Goal: Contribute content

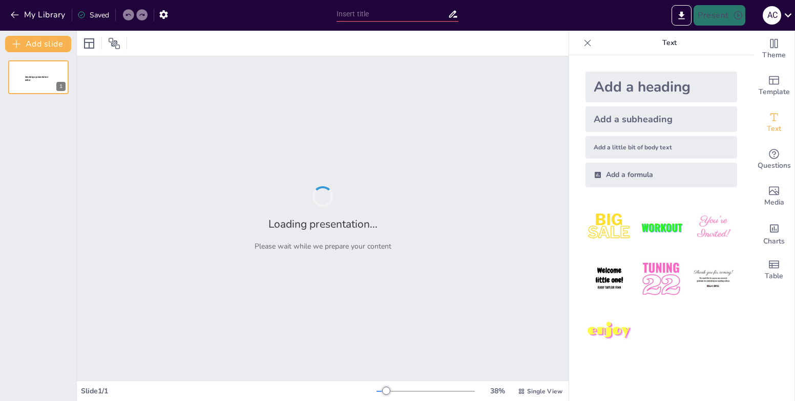
type input "Профессиональная этика как способ регуляции поведения в конкретных профессиях"
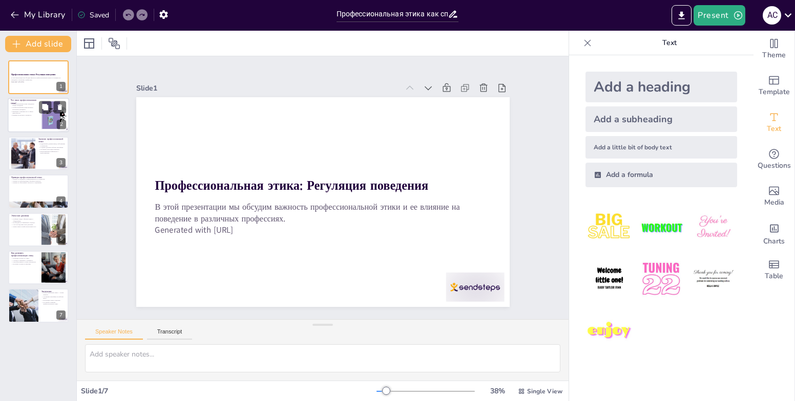
click at [41, 116] on div at bounding box center [54, 115] width 70 height 31
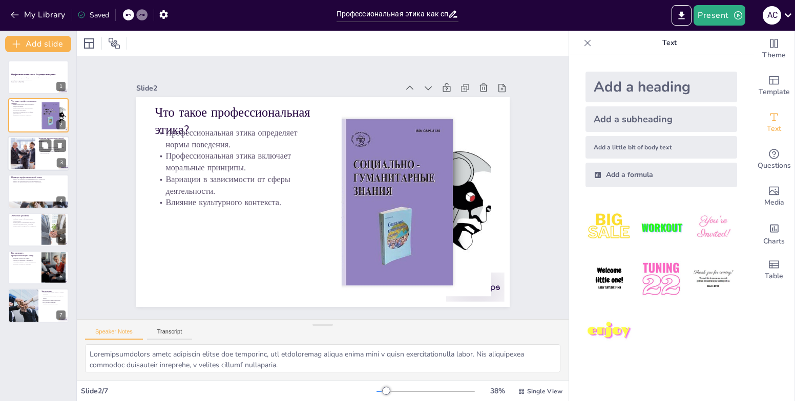
click at [47, 155] on div at bounding box center [38, 153] width 61 height 35
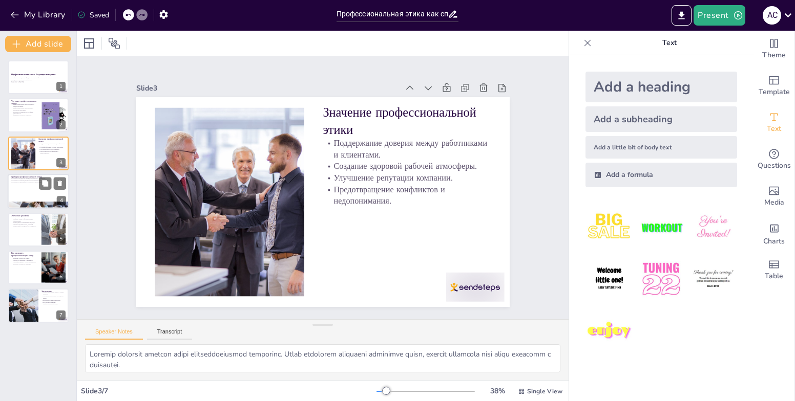
click at [36, 186] on div at bounding box center [38, 191] width 61 height 35
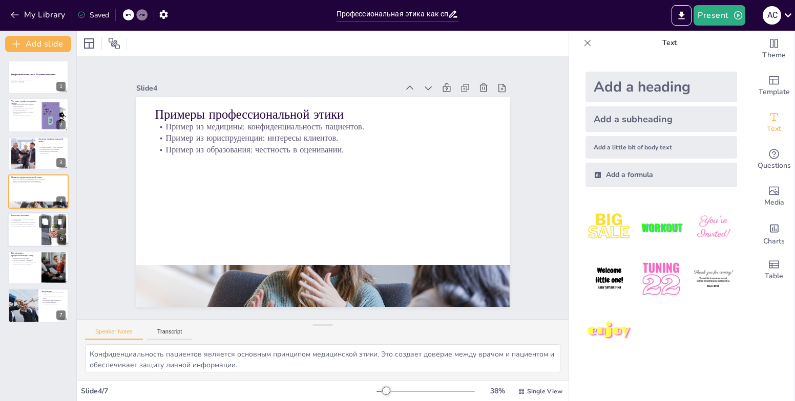
click at [29, 222] on p "Необходимость взвешенного подхода." at bounding box center [25, 223] width 28 height 2
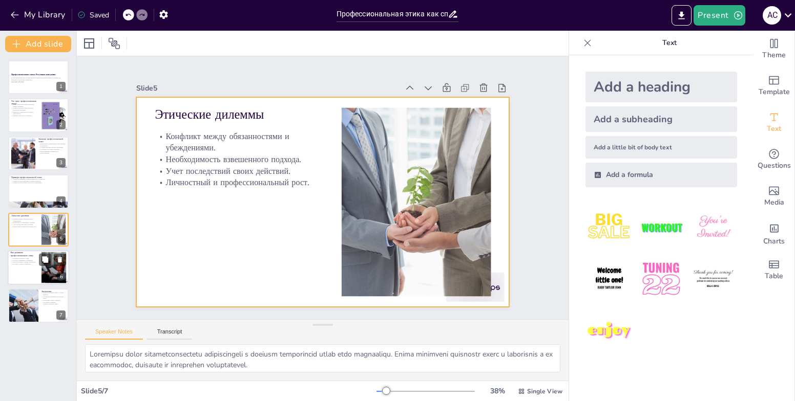
click at [36, 260] on p "Участие в семинарах и тренингах." at bounding box center [25, 261] width 28 height 2
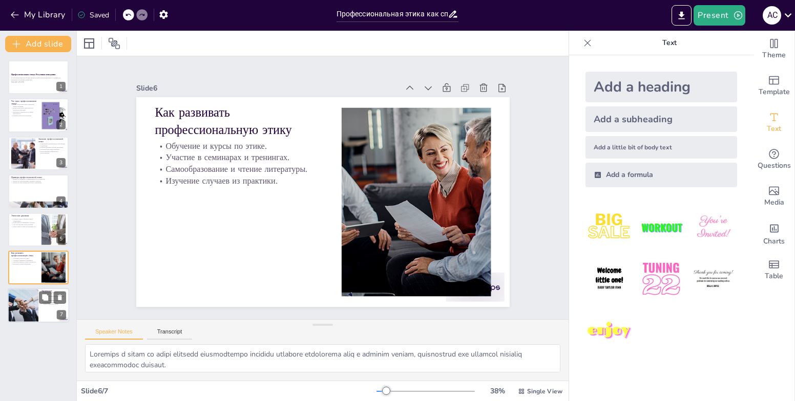
click at [25, 302] on div at bounding box center [23, 306] width 52 height 35
type textarea "Loremipsumdolors ametc adipisci elitsed doe temporin utlabor. Etd magnaaliq eni…"
